Goal: Transaction & Acquisition: Purchase product/service

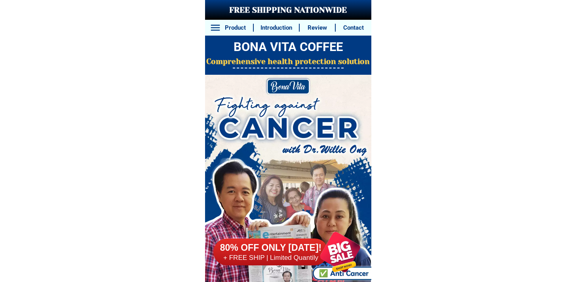
click at [283, 235] on div "80% OFF ONLY [DATE]! + FREE SHIP | Limited Quantily" at bounding box center [291, 252] width 157 height 60
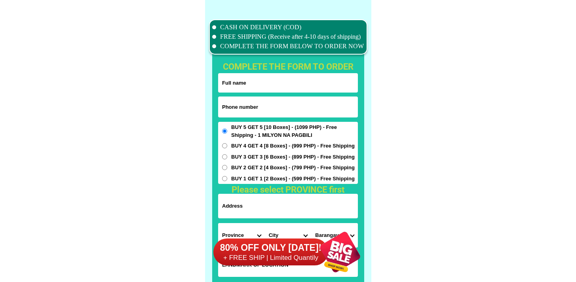
scroll to position [6242, 0]
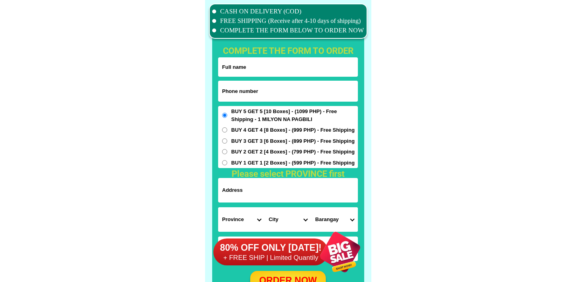
click at [255, 96] on input "Input phone_number" at bounding box center [288, 91] width 140 height 21
click at [277, 106] on div "BUY 5 GET 5 [10 Boxes] - (1099 PHP) - Free Shipping - 1 MILYON NA PAGBILI BUY 4…" at bounding box center [288, 137] width 140 height 62
click at [275, 99] on input "Input phone_number" at bounding box center [288, 91] width 140 height 21
paste input "9275577512"
type input "09275577512"
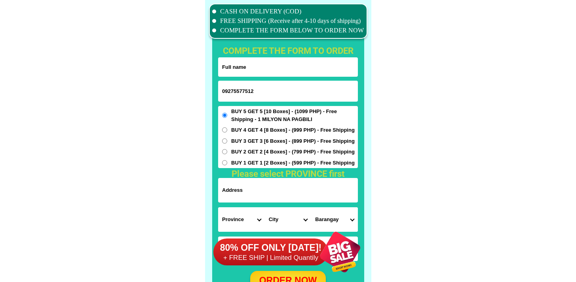
click at [287, 61] on input "Input full_name" at bounding box center [288, 66] width 140 height 19
paste input "[PERSON_NAME]"
type input "[PERSON_NAME]"
click at [306, 206] on form "GRACE Ballicas 09275577512 ORDER NOW Province [GEOGRAPHIC_DATA] [GEOGRAPHIC_DAT…" at bounding box center [288, 174] width 140 height 234
click at [307, 187] on input "Input address" at bounding box center [288, 190] width 140 height 25
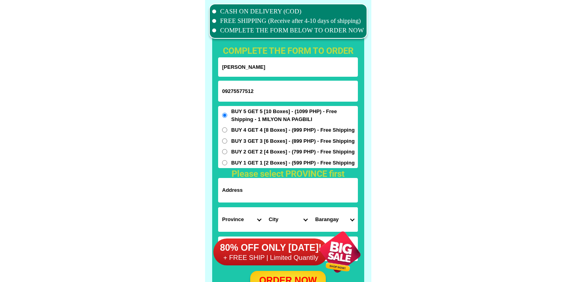
paste input "Moonwalk Paranaque Metro-[GEOGRAPHIC_DATA] Near. [GEOGRAPHIC_DATA] Subdivision"
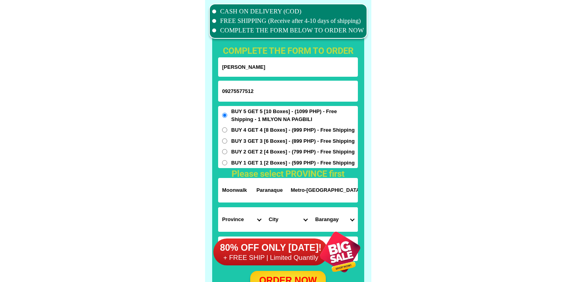
scroll to position [0, 36]
click at [289, 192] on input "Moonwalk Paranaque Metro-[GEOGRAPHIC_DATA] Near. [GEOGRAPHIC_DATA] Subdivision" at bounding box center [288, 190] width 140 height 25
drag, startPoint x: 289, startPoint y: 192, endPoint x: 416, endPoint y: 194, distance: 127.9
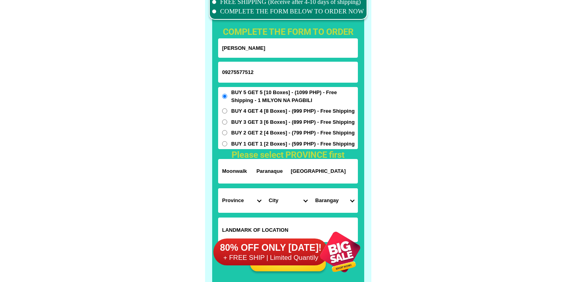
scroll to position [6269, 0]
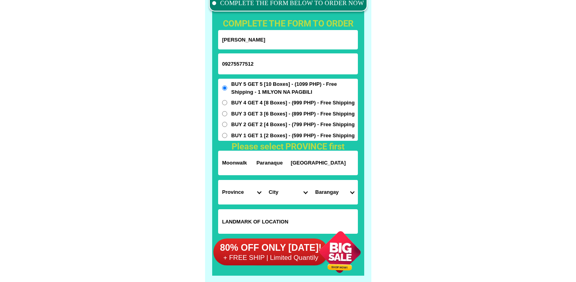
type input "Moonwalk Paranaque [GEOGRAPHIC_DATA]"
click at [272, 216] on input "Input LANDMARKOFLOCATION" at bounding box center [288, 221] width 140 height 25
paste input "Near. [GEOGRAPHIC_DATA] Subdivision"
type input "Near. [GEOGRAPHIC_DATA] Subdivision"
click at [228, 191] on select "Province [GEOGRAPHIC_DATA] [GEOGRAPHIC_DATA][PERSON_NAME][GEOGRAPHIC_DATA][GEOG…" at bounding box center [241, 192] width 47 height 25
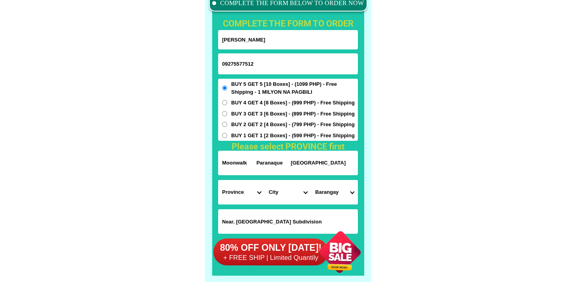
select select "63_219"
click at [218, 180] on select "Province [GEOGRAPHIC_DATA] [GEOGRAPHIC_DATA][PERSON_NAME][GEOGRAPHIC_DATA][GEOG…" at bounding box center [241, 192] width 47 height 25
click at [268, 186] on select "City [GEOGRAPHIC_DATA] [GEOGRAPHIC_DATA] [GEOGRAPHIC_DATA] [GEOGRAPHIC_DATA]-ci…" at bounding box center [288, 192] width 47 height 25
select select "63_2195840"
click at [265, 180] on select "City [GEOGRAPHIC_DATA] [GEOGRAPHIC_DATA] [GEOGRAPHIC_DATA] [GEOGRAPHIC_DATA]-ci…" at bounding box center [288, 192] width 47 height 25
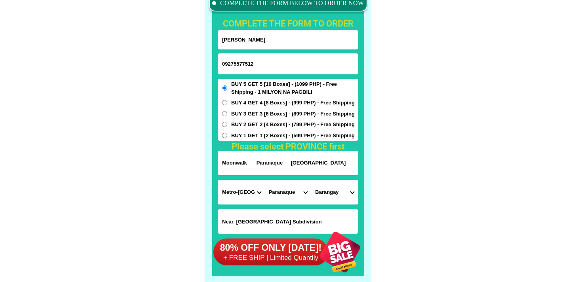
click at [332, 199] on select "Barangay B. f. homes Baclaran [PERSON_NAME] [PERSON_NAME] [GEOGRAPHIC_DATA][PER…" at bounding box center [334, 192] width 47 height 25
select select "63_21958407791"
click at [311, 180] on select "Barangay B. f. homes Baclaran [PERSON_NAME] [PERSON_NAME] [GEOGRAPHIC_DATA][PER…" at bounding box center [334, 192] width 47 height 25
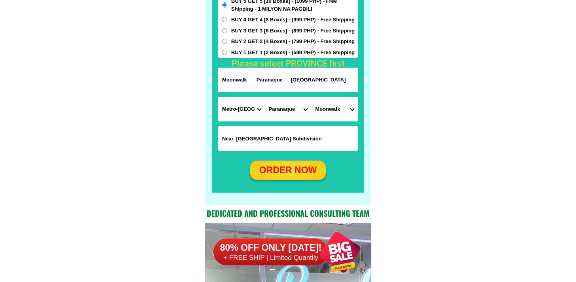
click at [310, 171] on div "ORDER NOW" at bounding box center [288, 171] width 76 height 14
radio input "true"
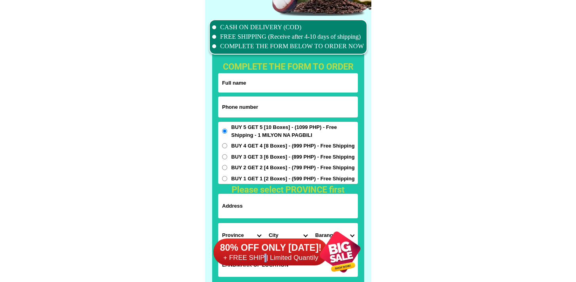
scroll to position [6242, 0]
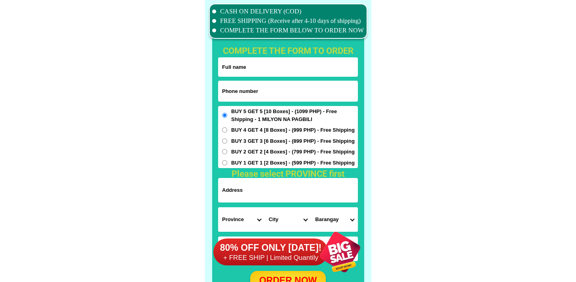
click at [269, 89] on input "Input phone_number" at bounding box center [288, 91] width 140 height 21
paste input "9754889402"
click at [224, 93] on input "9754889402" at bounding box center [288, 91] width 140 height 21
click at [222, 93] on input "9754889402" at bounding box center [288, 91] width 140 height 21
type input "09754889402"
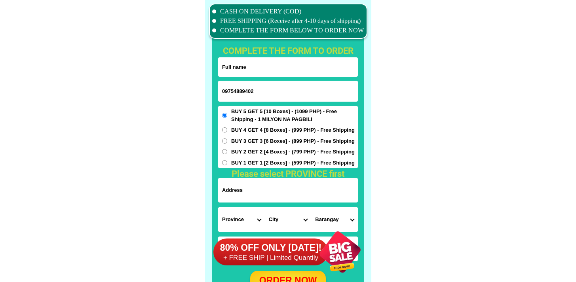
click at [297, 70] on input "Input full_name" at bounding box center [288, 66] width 140 height 19
paste input "Judith J, Bacus"
type input "Judith J, Bacus"
click at [302, 190] on input "Input address" at bounding box center [288, 190] width 140 height 25
paste input "Dalipuga Iligan-city Lanao-del-norte"
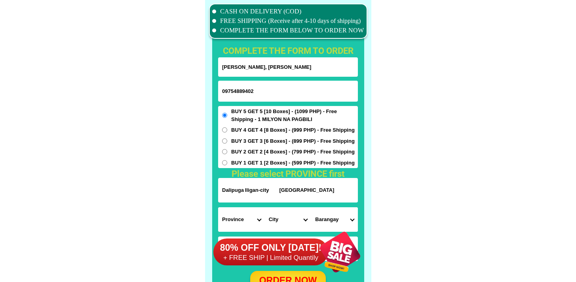
type input "Dalipuga Iligan-city Lanao-del-norte"
click at [228, 215] on select "Province [GEOGRAPHIC_DATA] [GEOGRAPHIC_DATA][PERSON_NAME][GEOGRAPHIC_DATA][GEOG…" at bounding box center [241, 219] width 47 height 25
select select "63_691"
click at [218, 207] on select "Province [GEOGRAPHIC_DATA] [GEOGRAPHIC_DATA][PERSON_NAME][GEOGRAPHIC_DATA][GEOG…" at bounding box center [241, 219] width 47 height 25
click at [292, 218] on select "City Bacolod Baloi Baroy Iligan-city Kauswagan Kolambugan Lala Lanao-del-norte-…" at bounding box center [288, 219] width 47 height 25
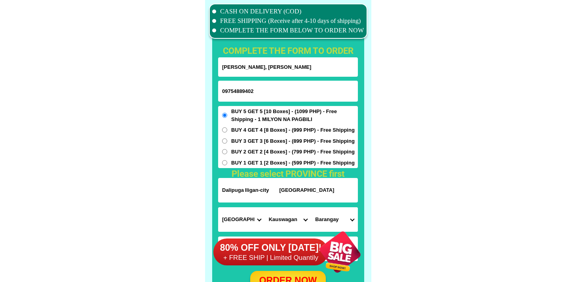
click at [265, 207] on select "City Bacolod Baloi Baroy Iligan-city Kauswagan Kolambugan Lala Lanao-del-norte-…" at bounding box center [288, 219] width 47 height 25
click at [291, 214] on select "City Bacolod Baloi Baroy Iligan-city Kauswagan Kolambugan Lala Lanao-del-norte-…" at bounding box center [288, 219] width 47 height 25
select select "63_6916361"
click at [265, 207] on select "City Bacolod Baloi Baroy Iligan-city Kauswagan Kolambugan Lala Lanao-del-norte-…" at bounding box center [288, 219] width 47 height 25
click at [340, 217] on select "Barangay Abuno Acmac Bagong silang Bonbonon Bunawan Buru-un Dalipuga Del carmen…" at bounding box center [334, 219] width 47 height 25
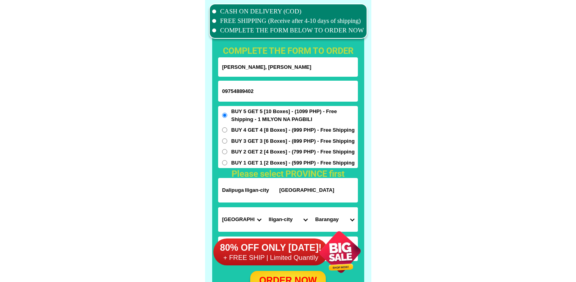
select select "63_69163616921"
click at [311, 207] on select "Barangay Abuno Acmac Bagong silang Bonbonon Bunawan Buru-un Dalipuga Del carmen…" at bounding box center [334, 219] width 47 height 25
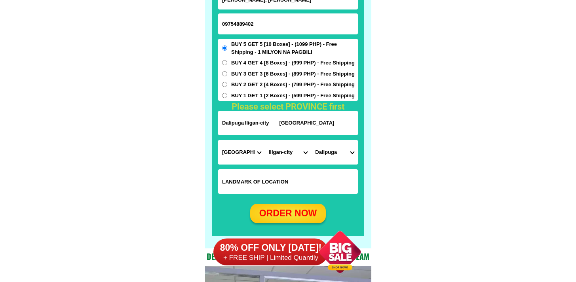
click at [279, 222] on div "80% OFF ONLY [DATE]! + FREE SHIP | Limited Quantily" at bounding box center [291, 252] width 157 height 60
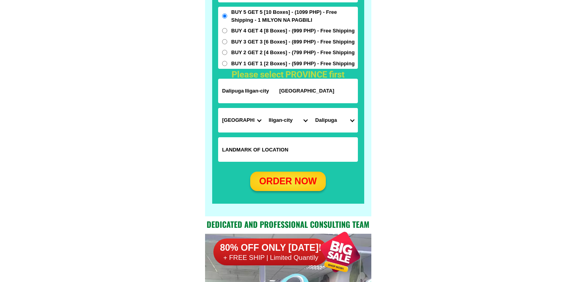
scroll to position [6389, 0]
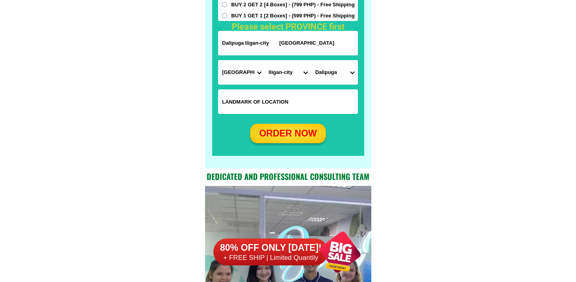
click at [291, 130] on div "ORDER NOW" at bounding box center [288, 134] width 76 height 14
radio input "true"
